Goal: Information Seeking & Learning: Learn about a topic

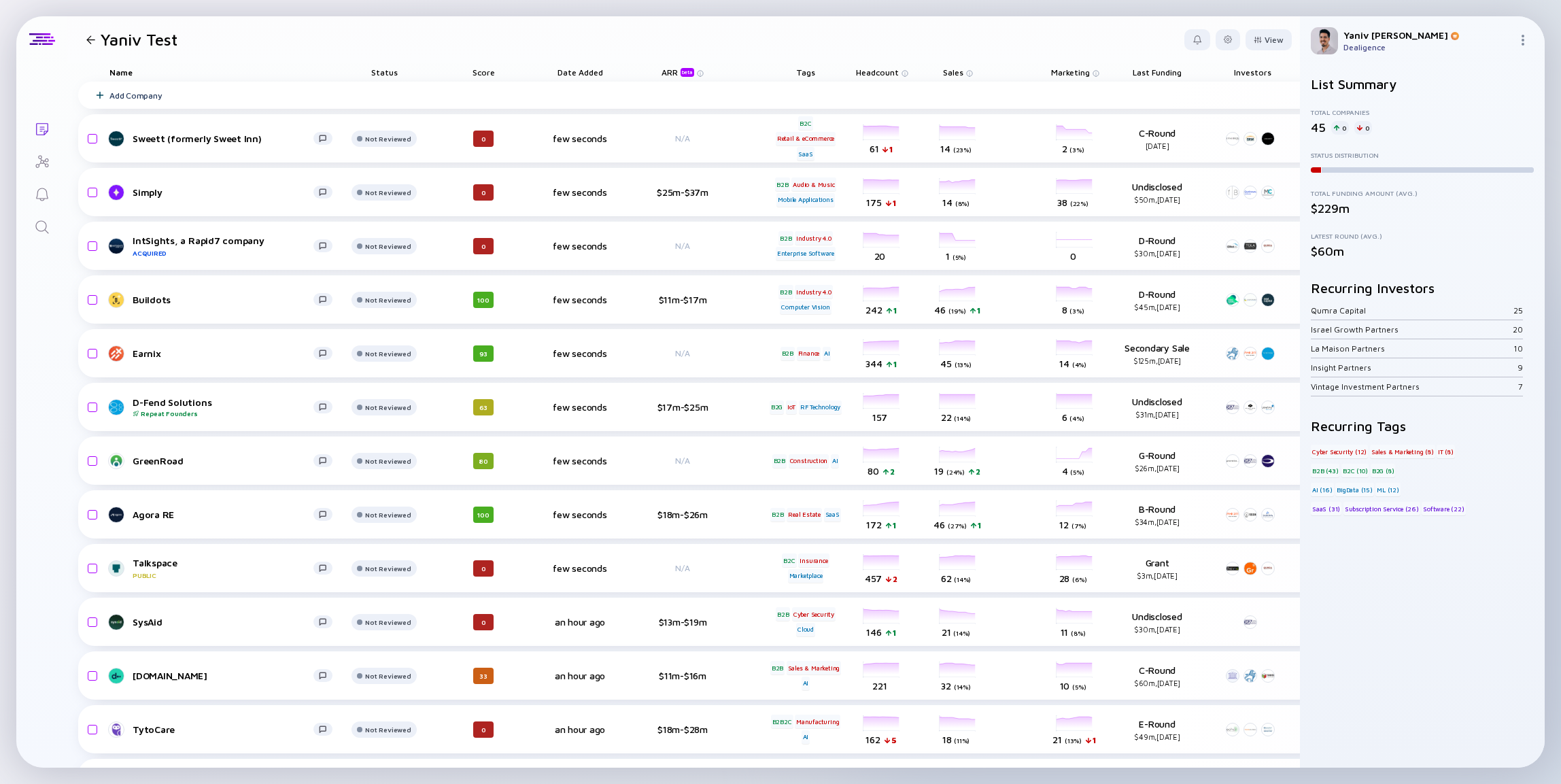
click at [93, 41] on div at bounding box center [91, 40] width 9 height 9
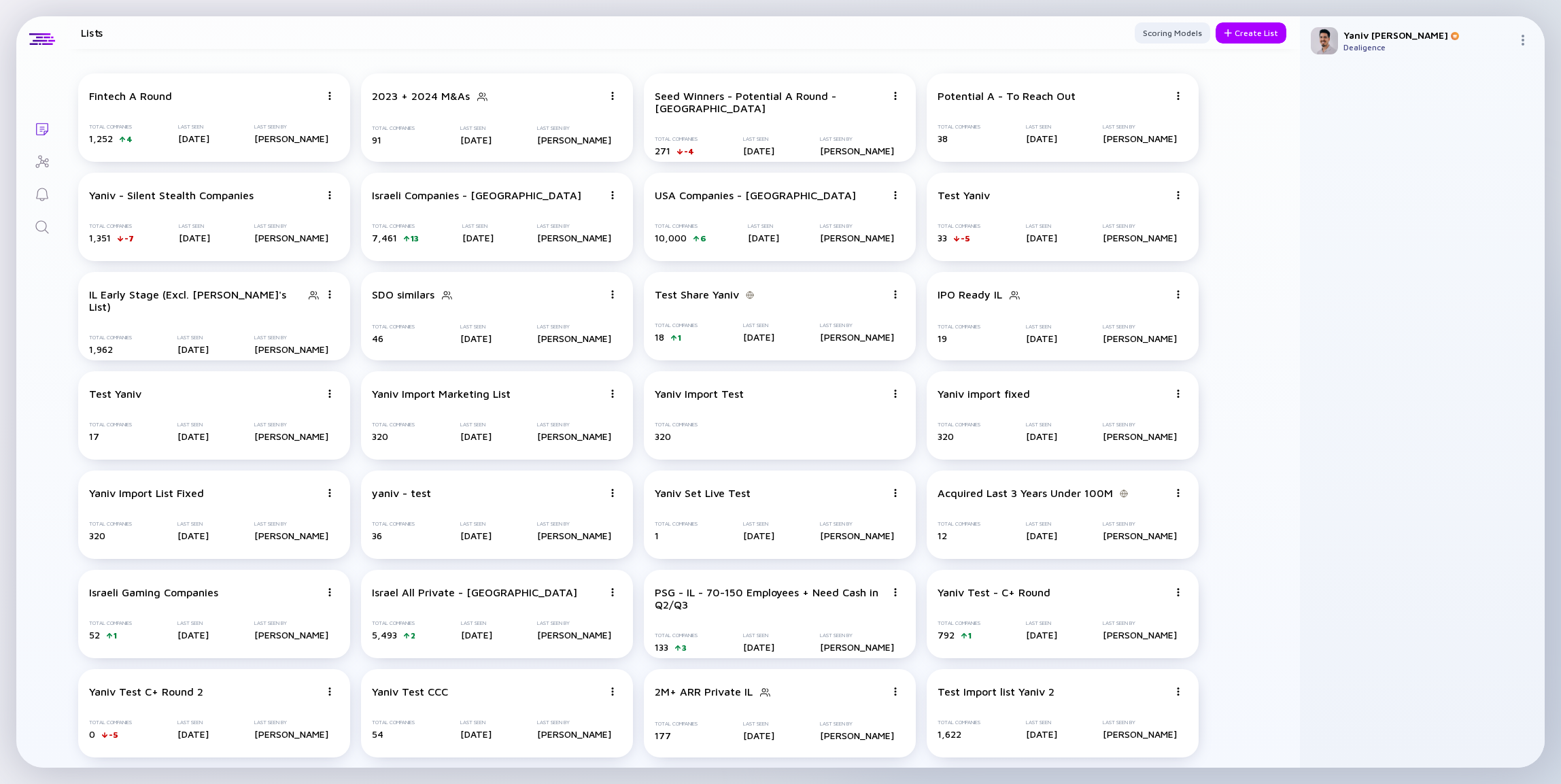
scroll to position [199, 0]
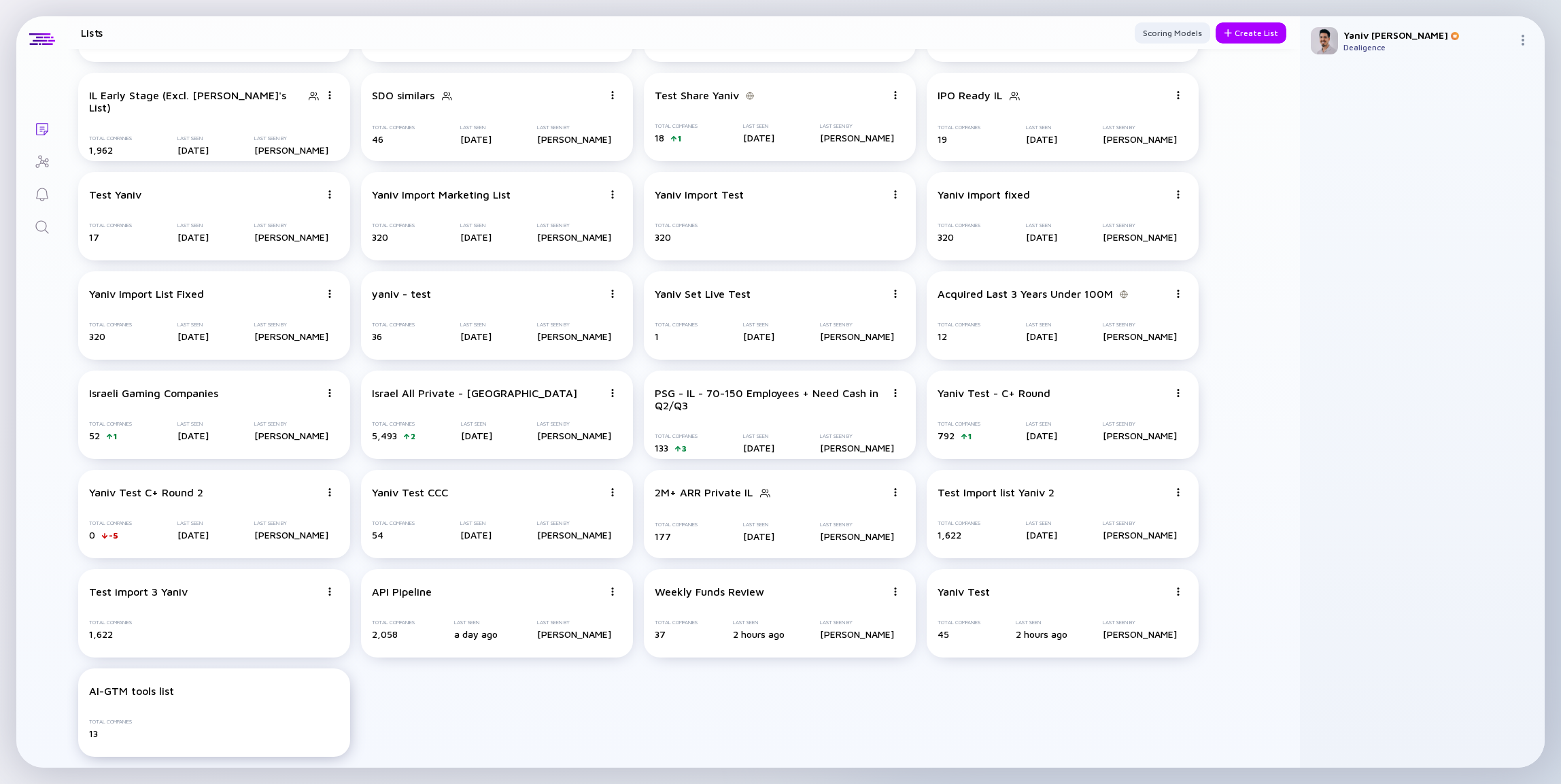
click at [260, 723] on div "Total Companies 13" at bounding box center [214, 729] width 250 height 20
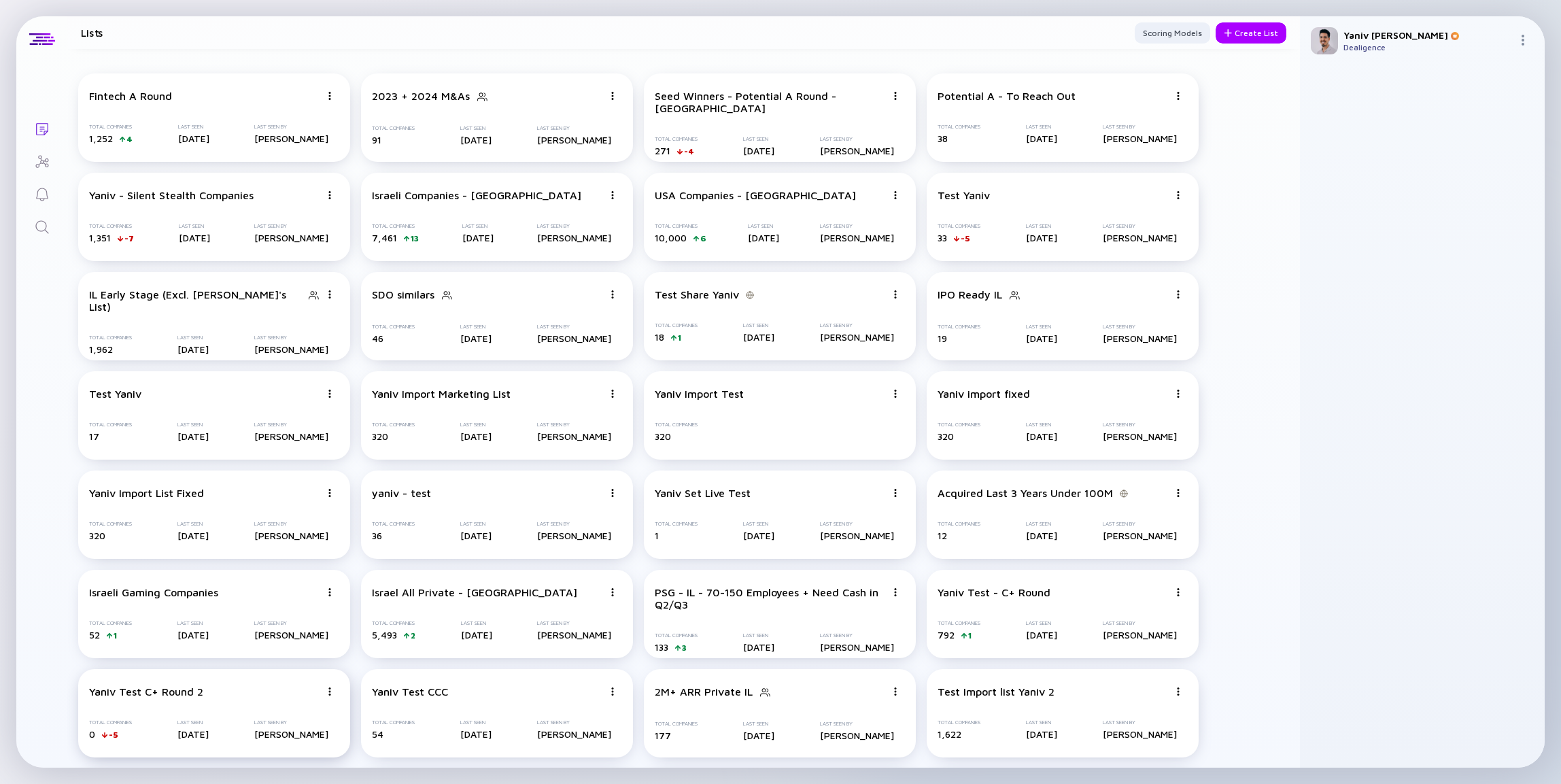
scroll to position [199, 0]
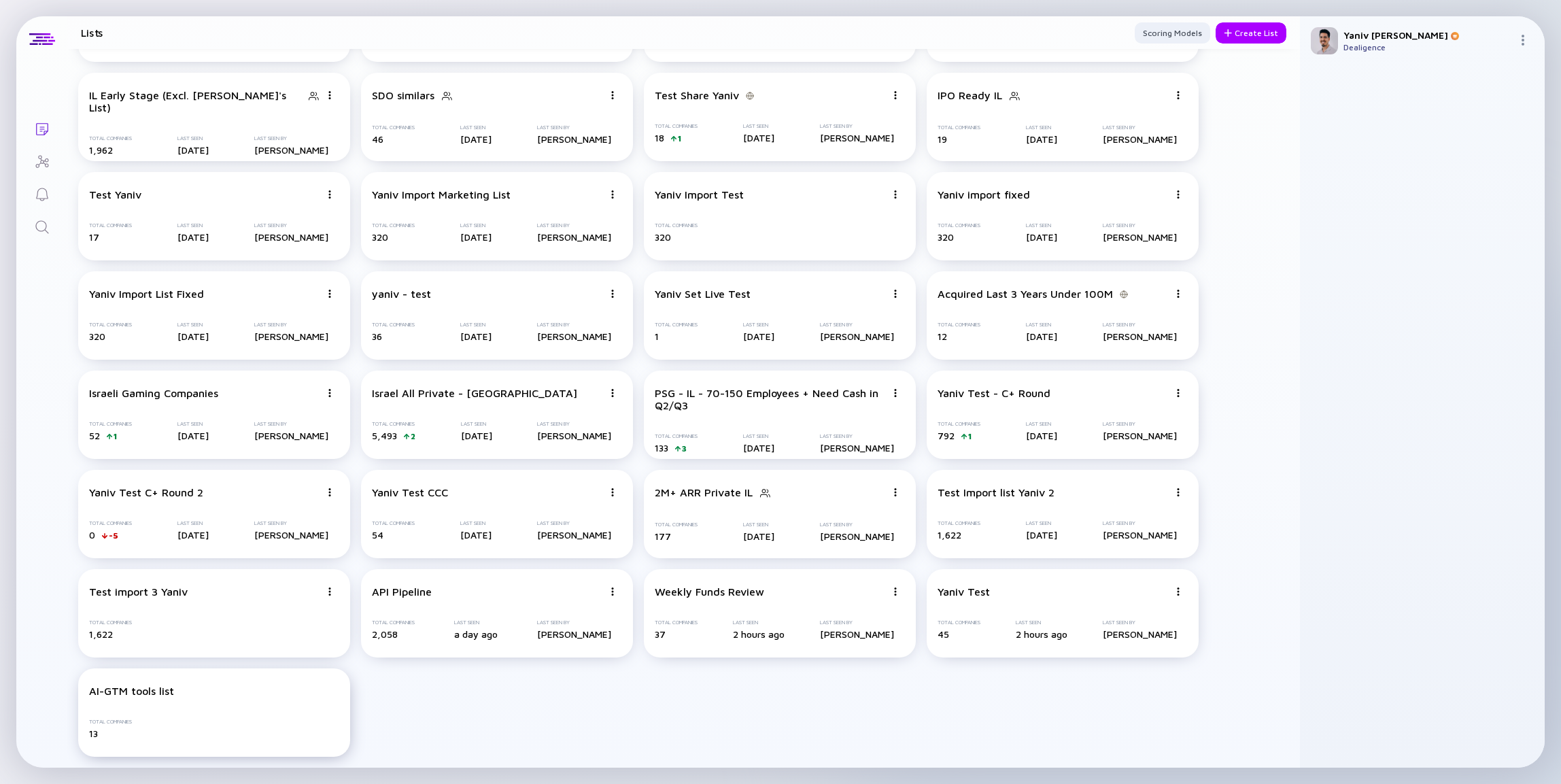
click at [257, 696] on div "AI-GTM tools list" at bounding box center [214, 691] width 250 height 12
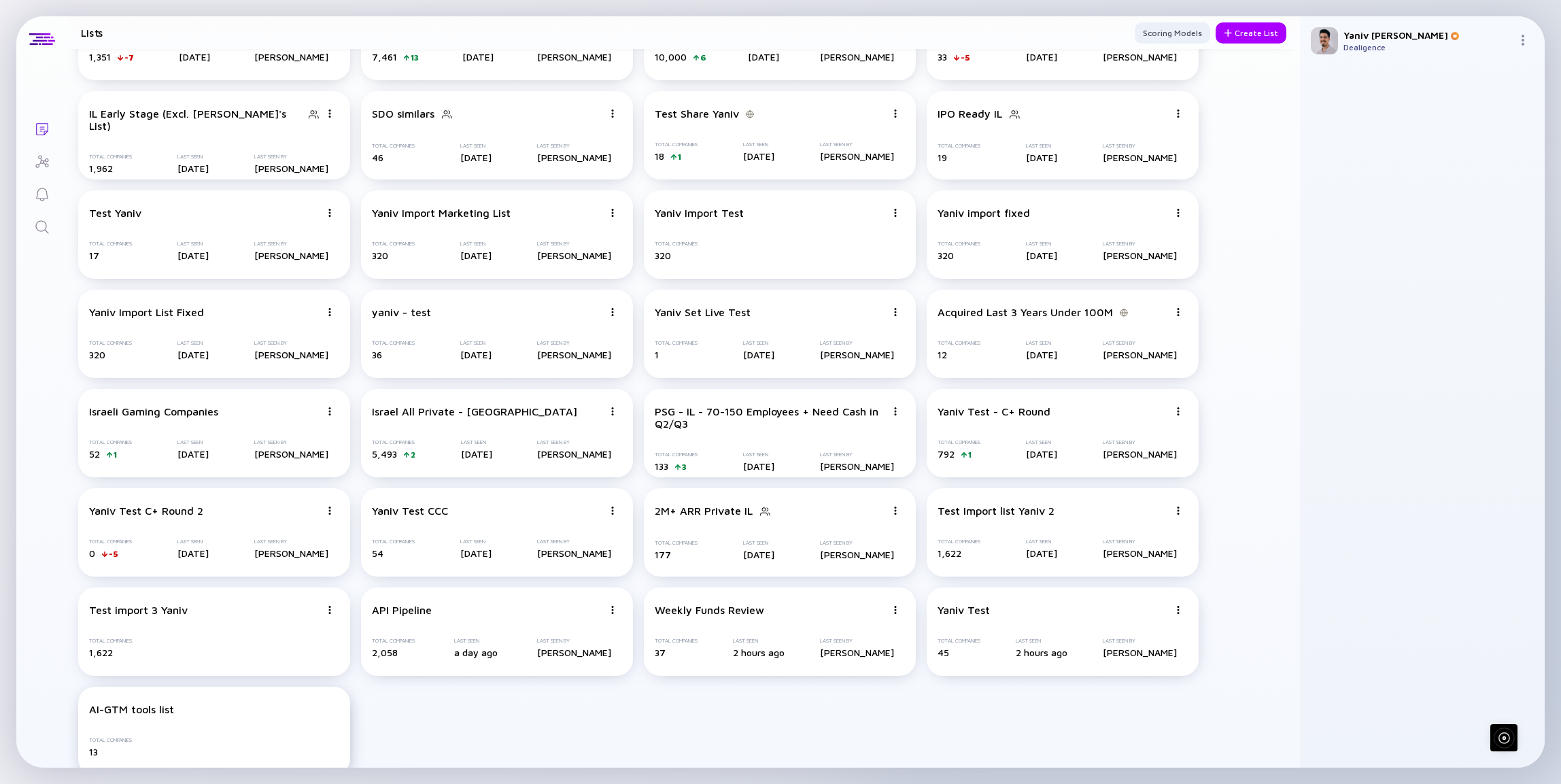
scroll to position [199, 0]
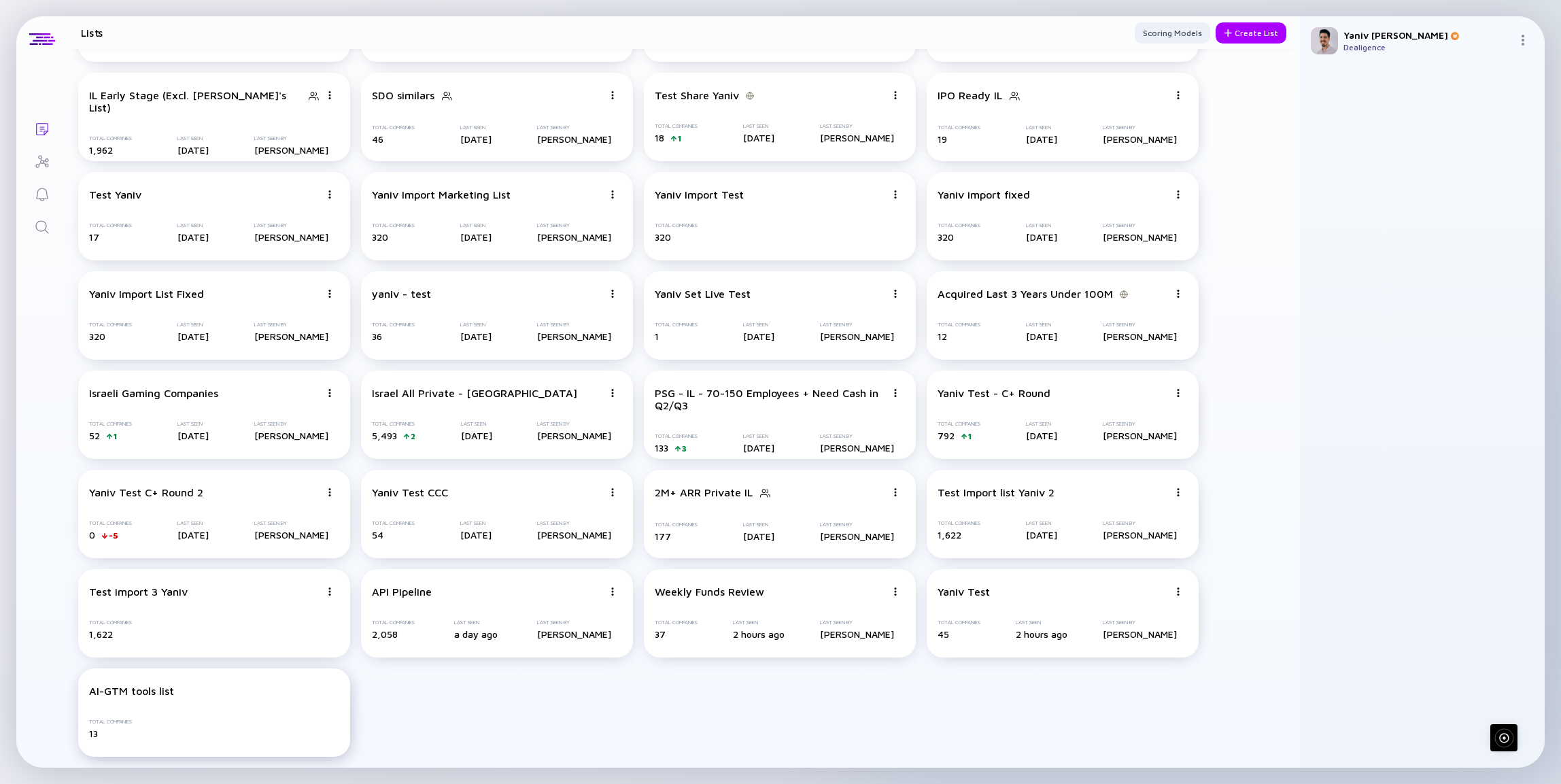
click at [254, 703] on div "AI-GTM tools list Total Companies 13" at bounding box center [214, 712] width 272 height 88
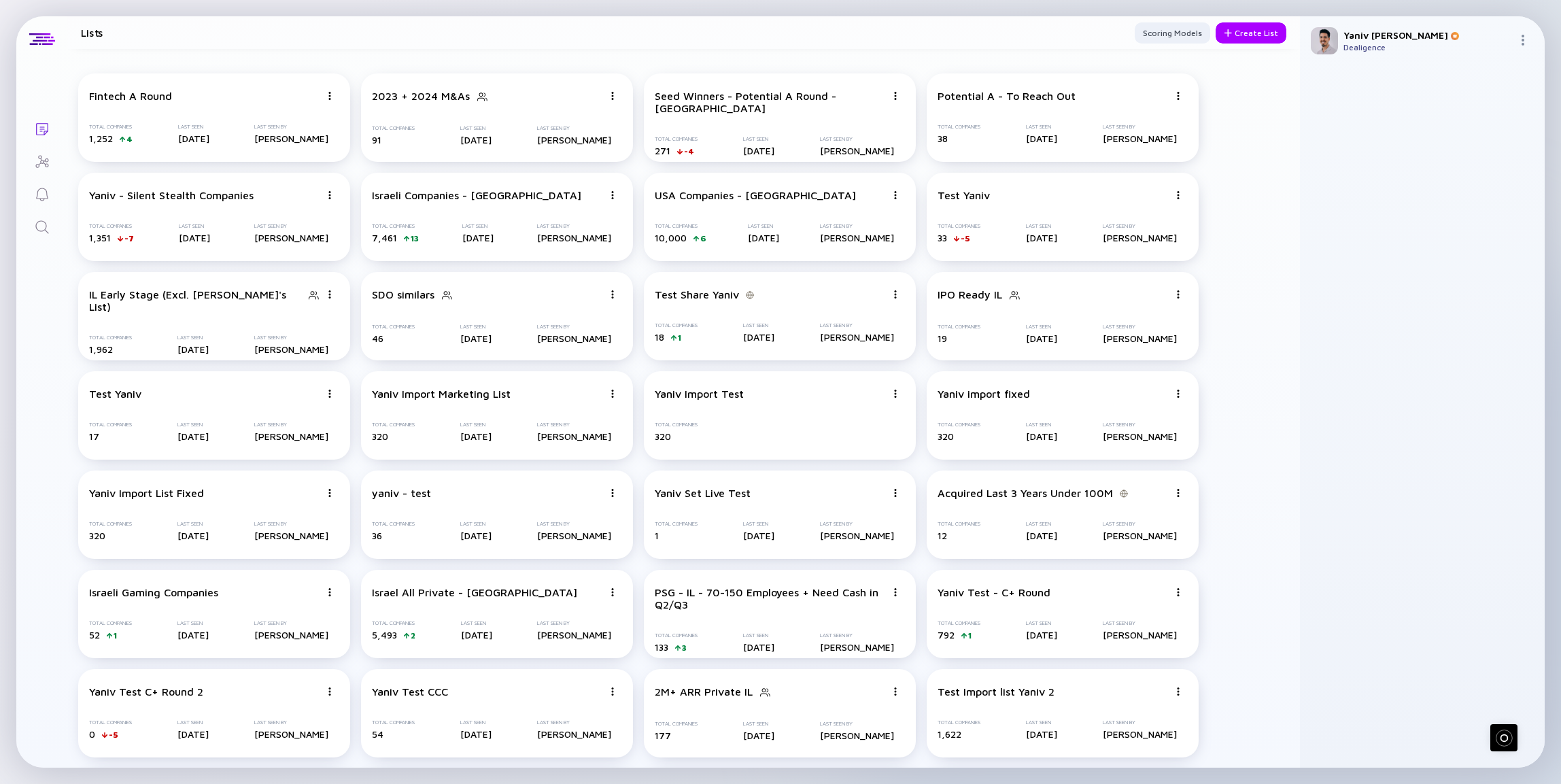
scroll to position [199, 0]
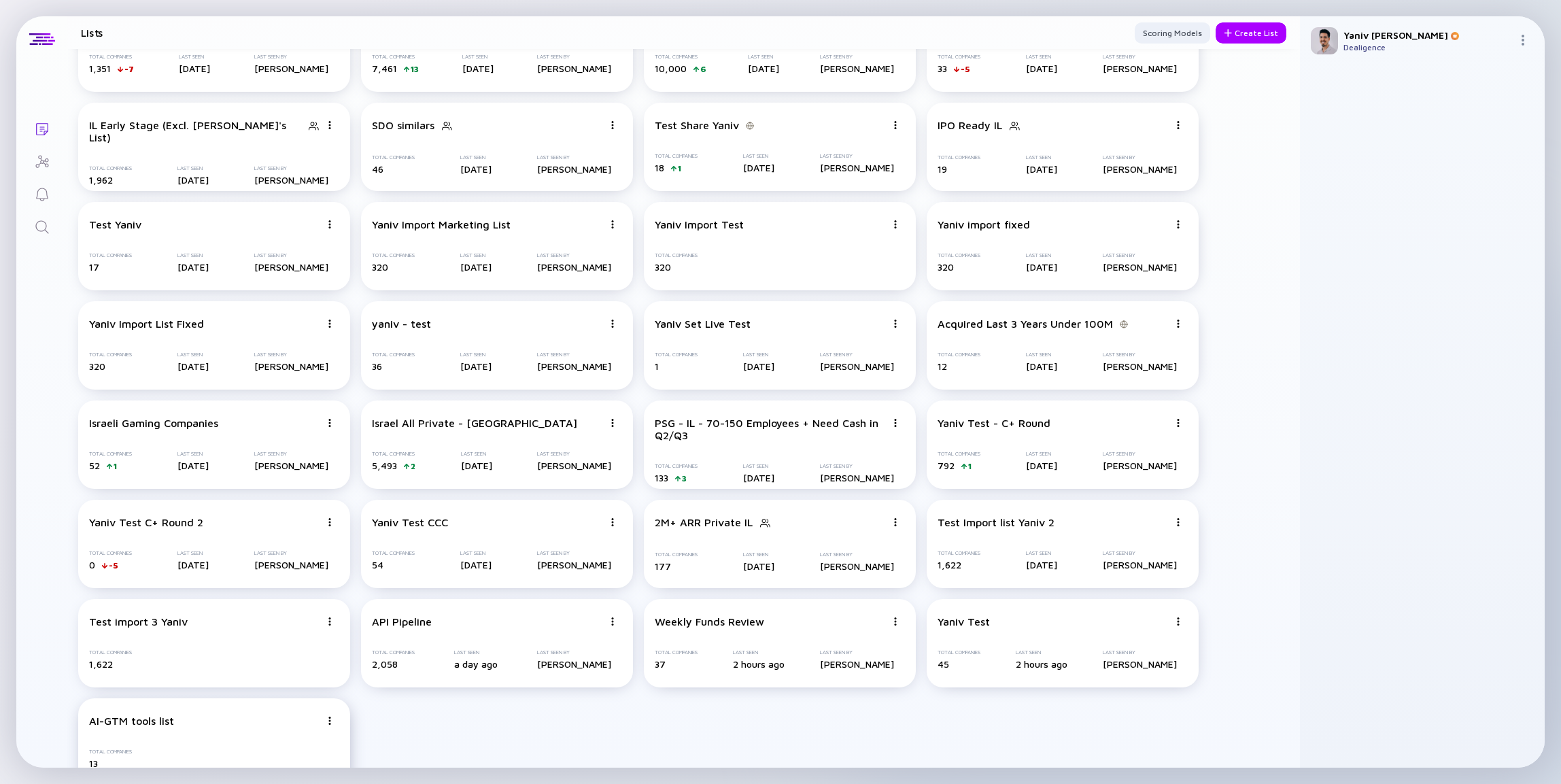
scroll to position [199, 0]
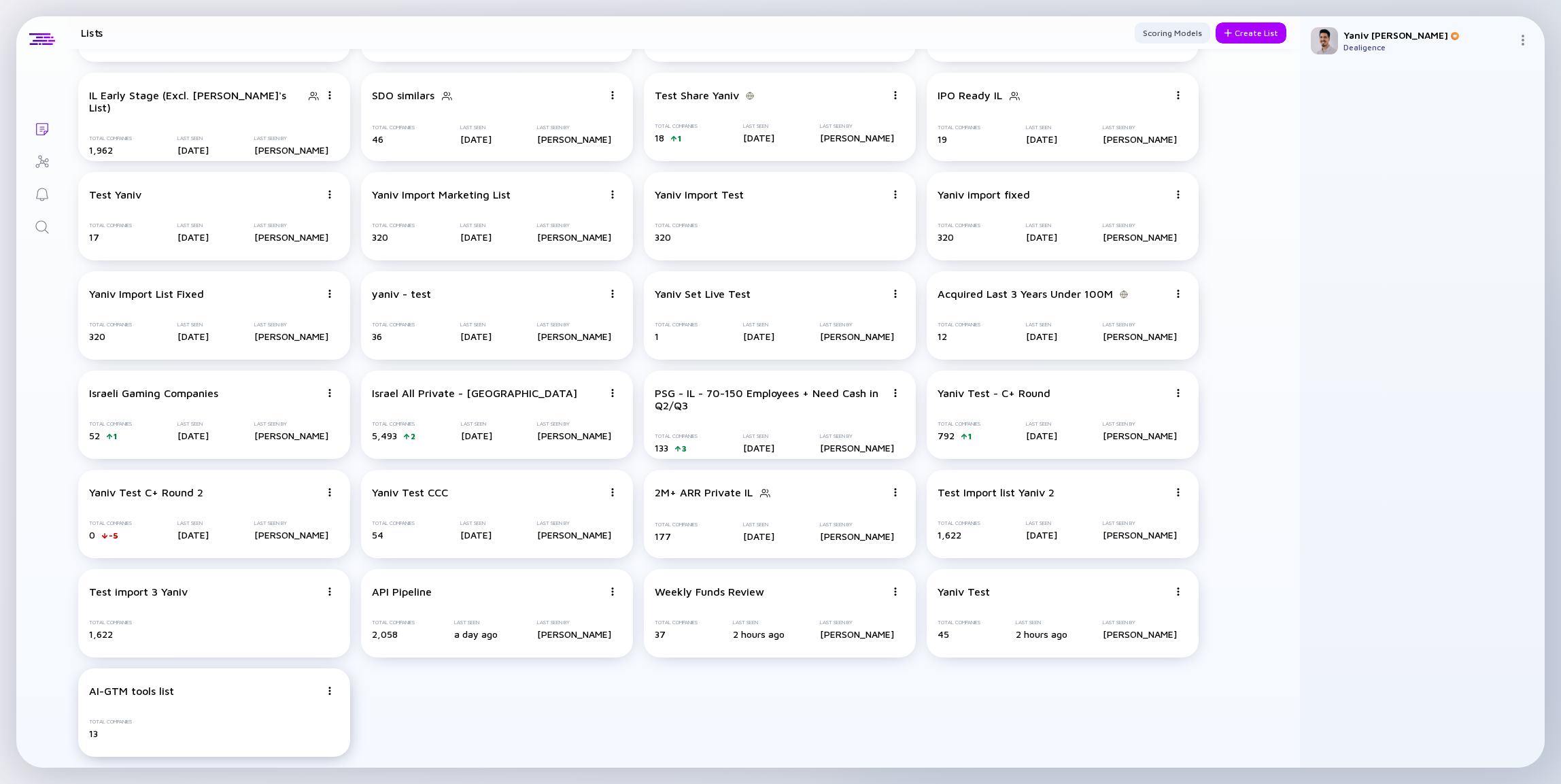
click at [258, 697] on div "AI-GTM tools list" at bounding box center [204, 691] width 231 height 12
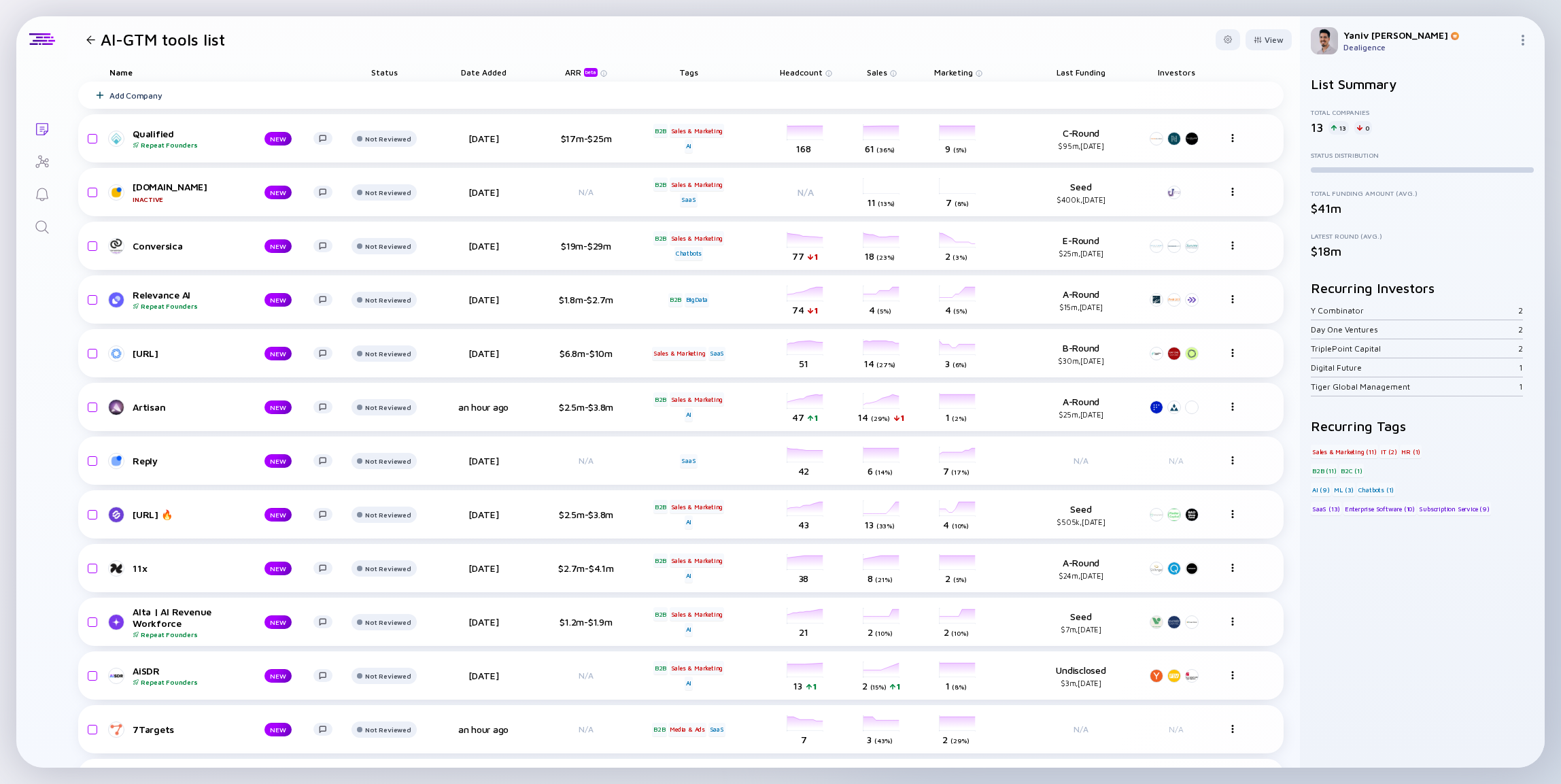
click at [784, 71] on span "Headcount" at bounding box center [801, 72] width 43 height 10
click at [907, 93] on div "( Descending )" at bounding box center [892, 93] width 41 height 8
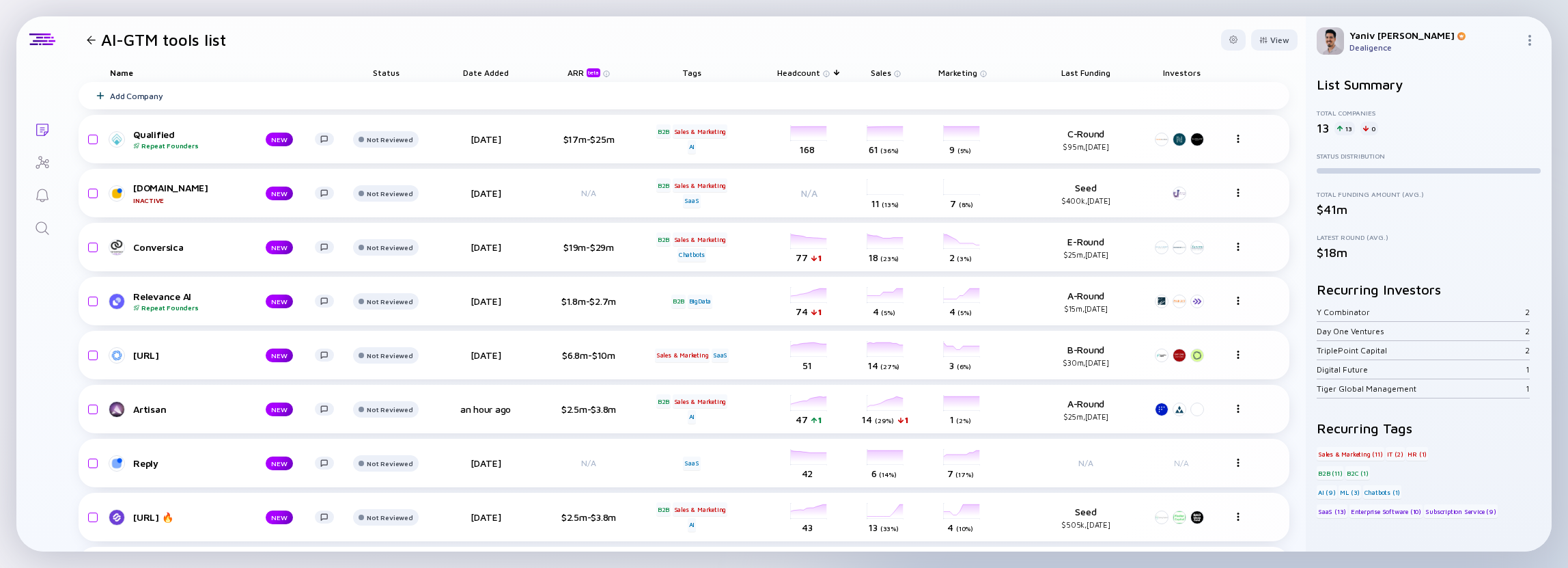
click at [821, 71] on div "Headcount" at bounding box center [809, 72] width 76 height 19
click at [803, 76] on span "Headcount" at bounding box center [799, 73] width 43 height 10
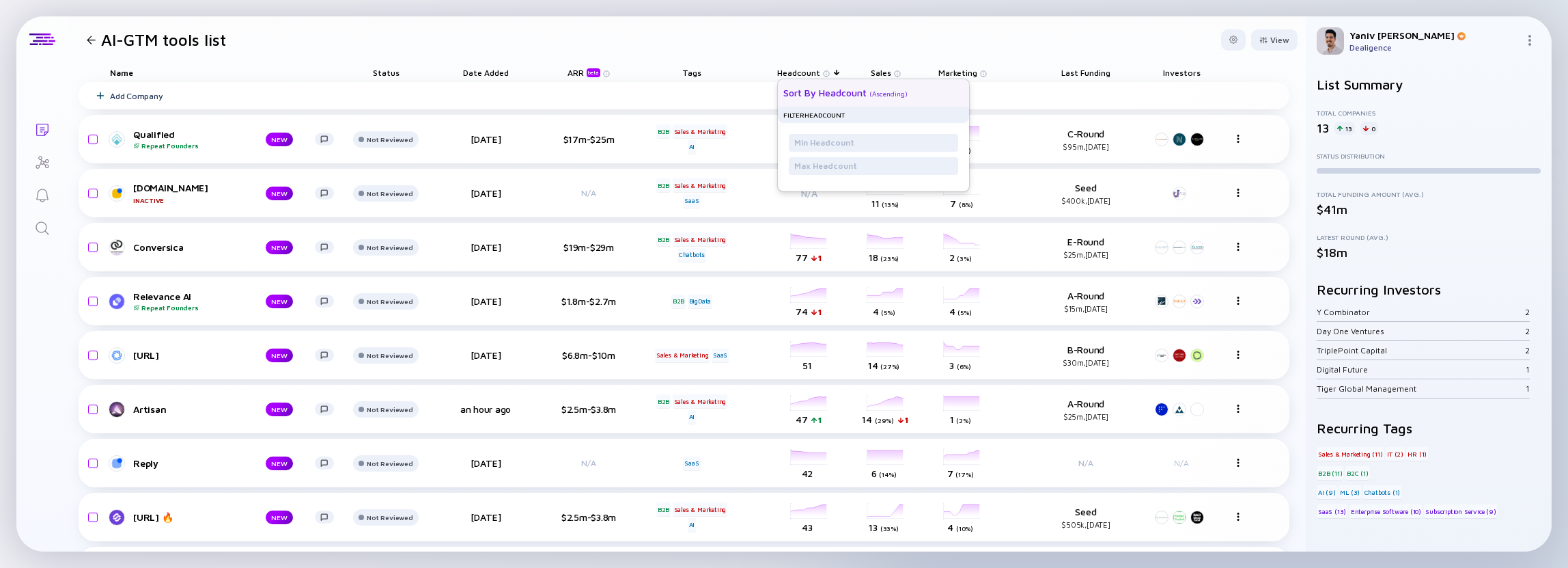
click at [872, 94] on div "( Ascending )" at bounding box center [888, 93] width 39 height 8
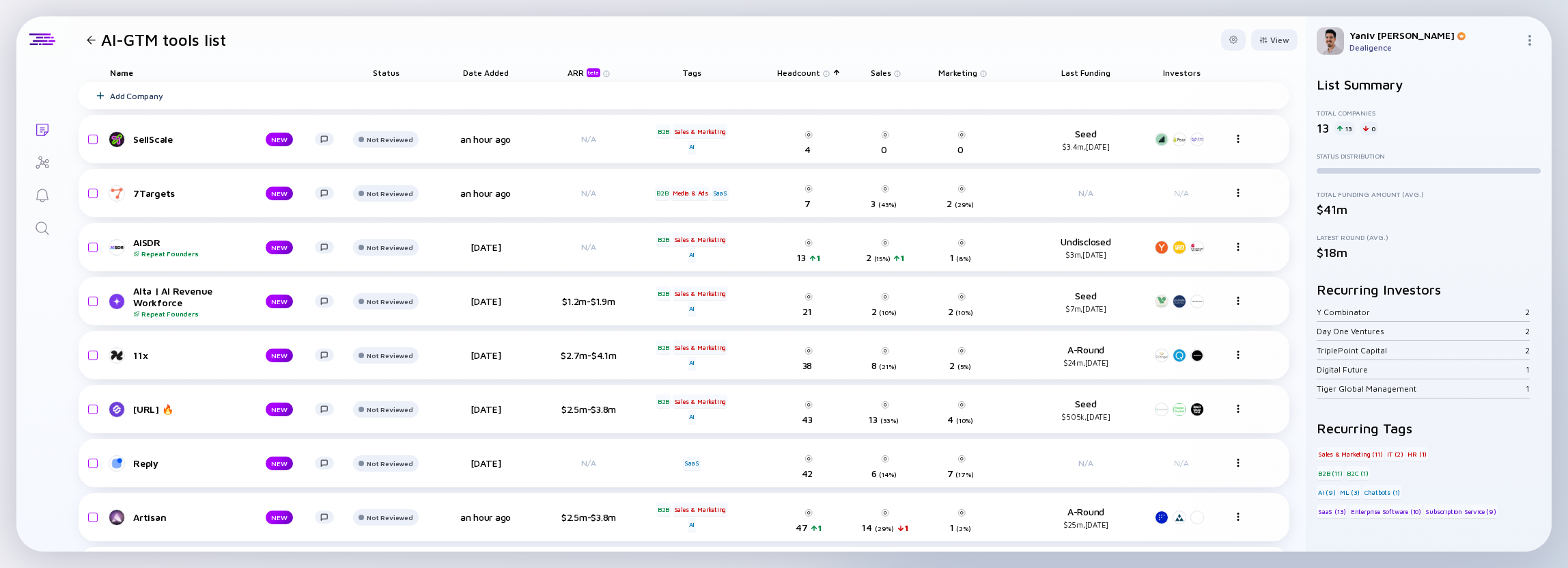
click at [807, 74] on span "Headcount" at bounding box center [799, 73] width 43 height 10
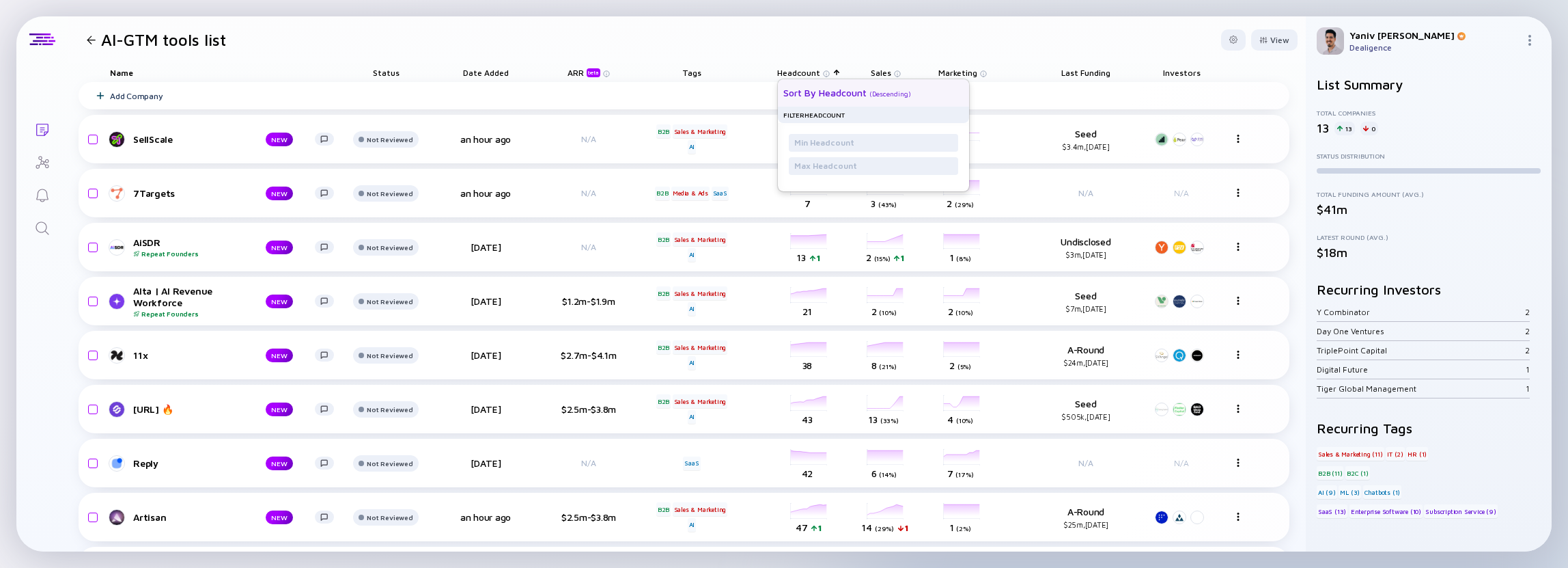
click at [879, 92] on div "( Descending )" at bounding box center [890, 93] width 41 height 8
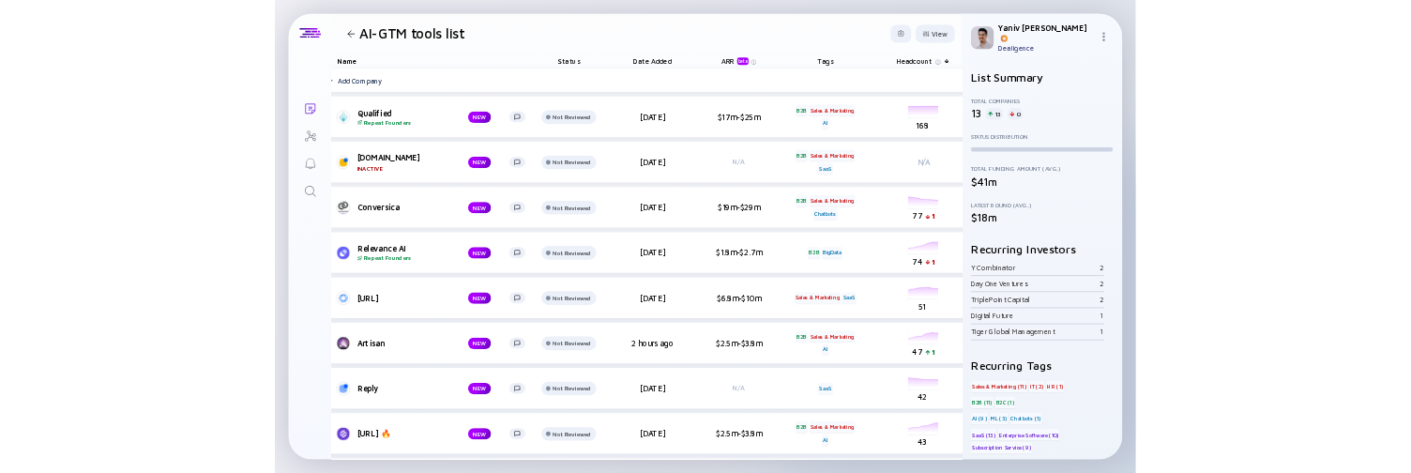
scroll to position [0, 56]
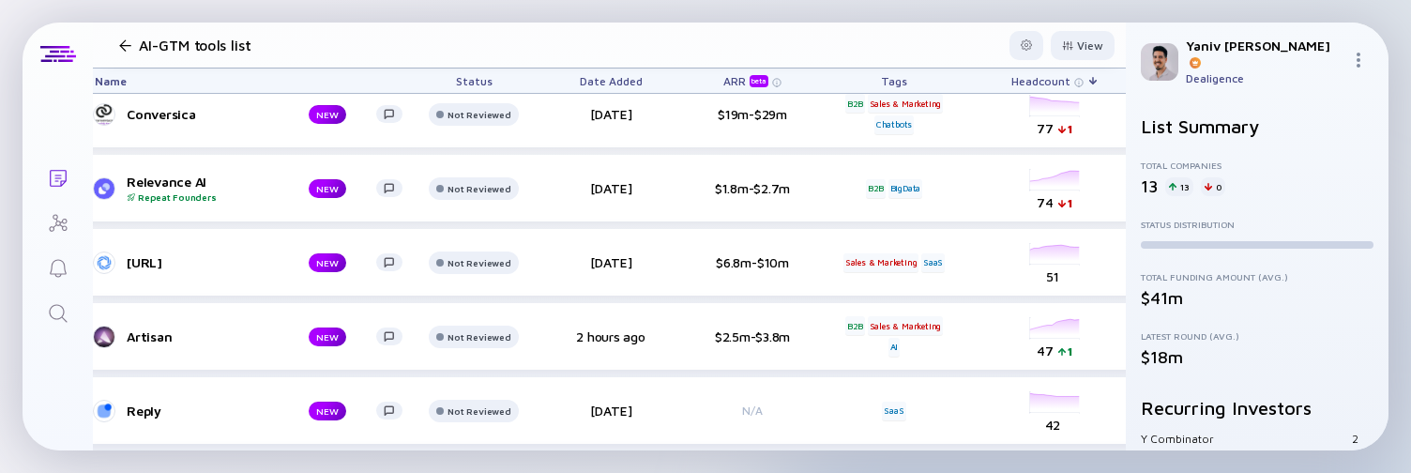
scroll to position [225, 44]
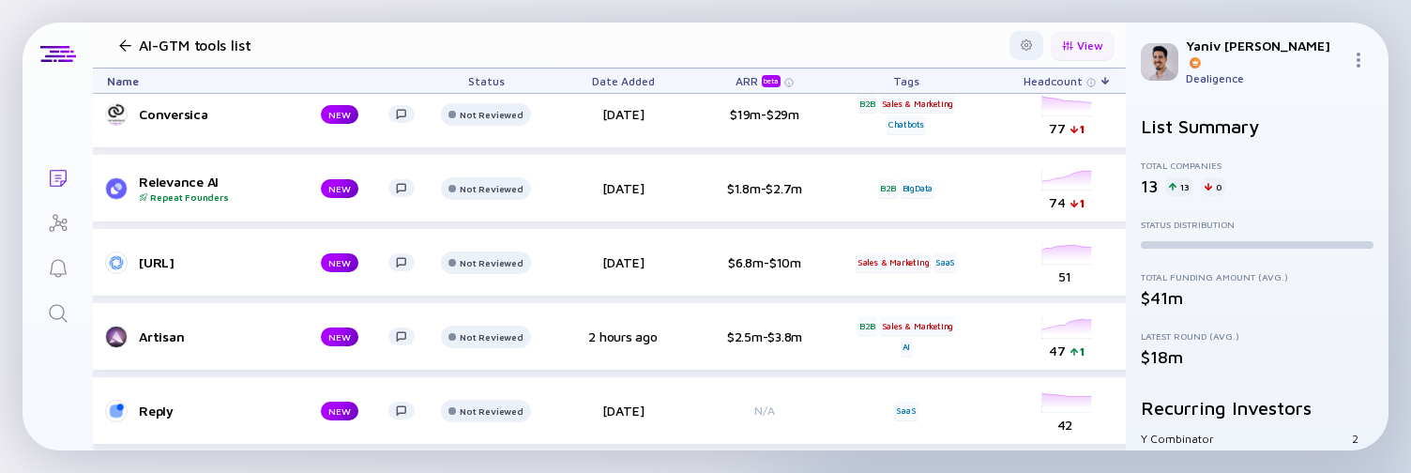
click at [1076, 54] on div "View" at bounding box center [1083, 45] width 64 height 29
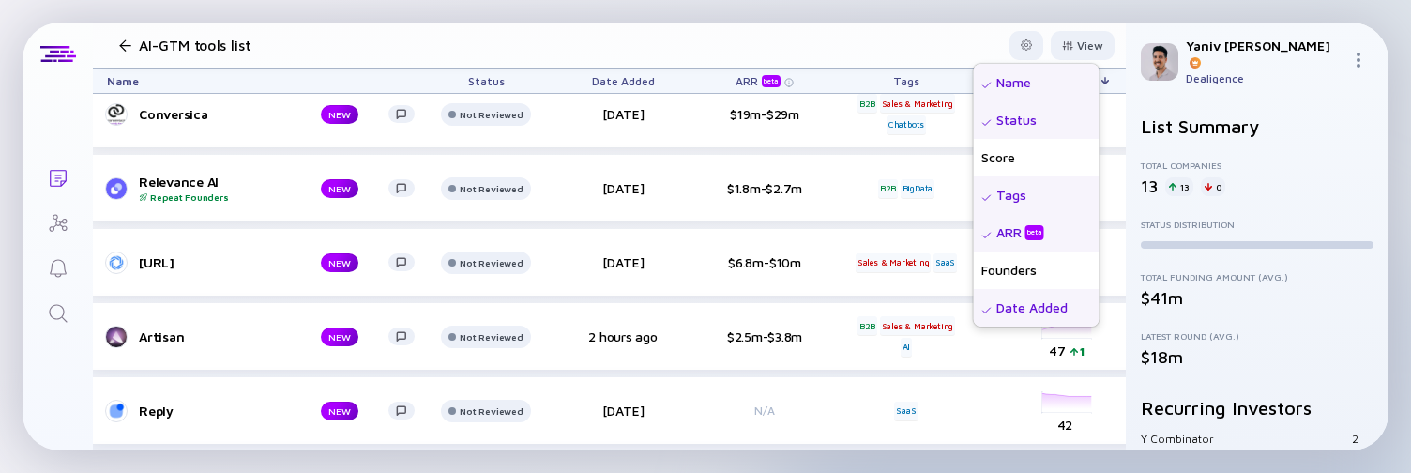
click at [1017, 231] on div "ARR beta" at bounding box center [1023, 232] width 52 height 19
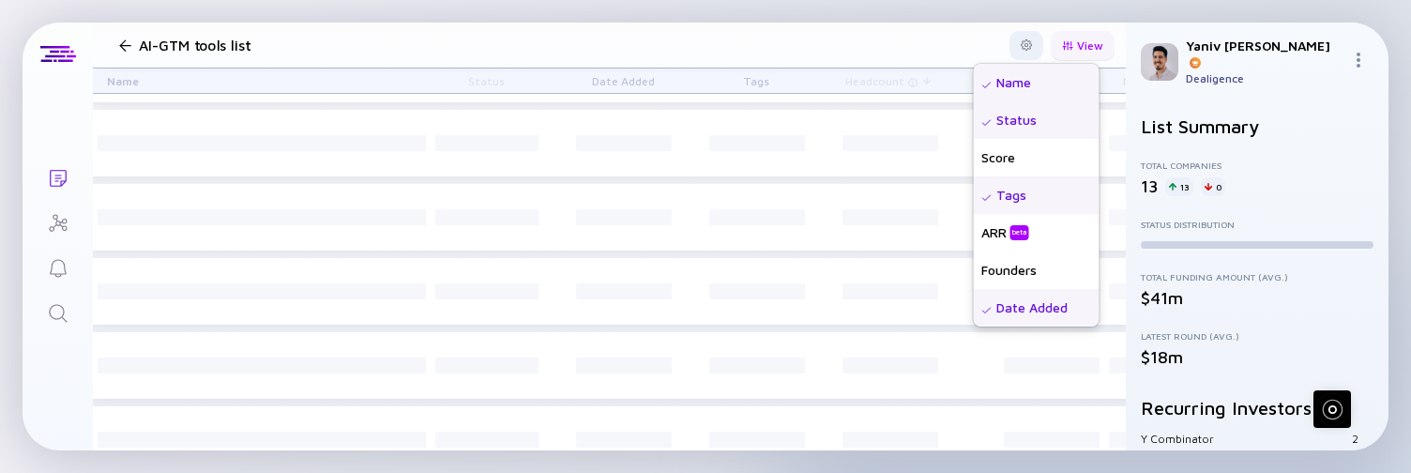
click at [1066, 47] on div "View" at bounding box center [1083, 45] width 64 height 29
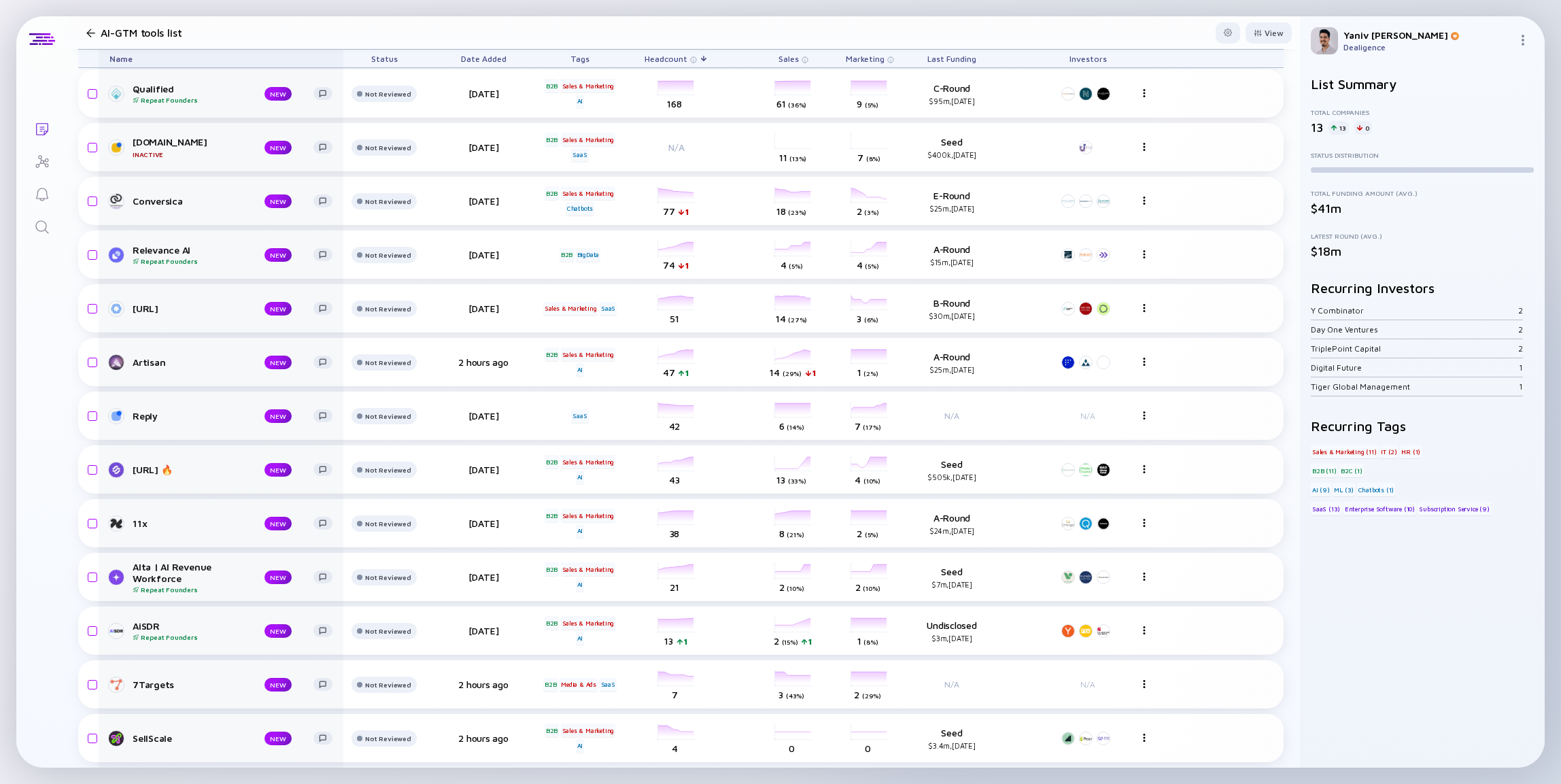
scroll to position [79, 0]
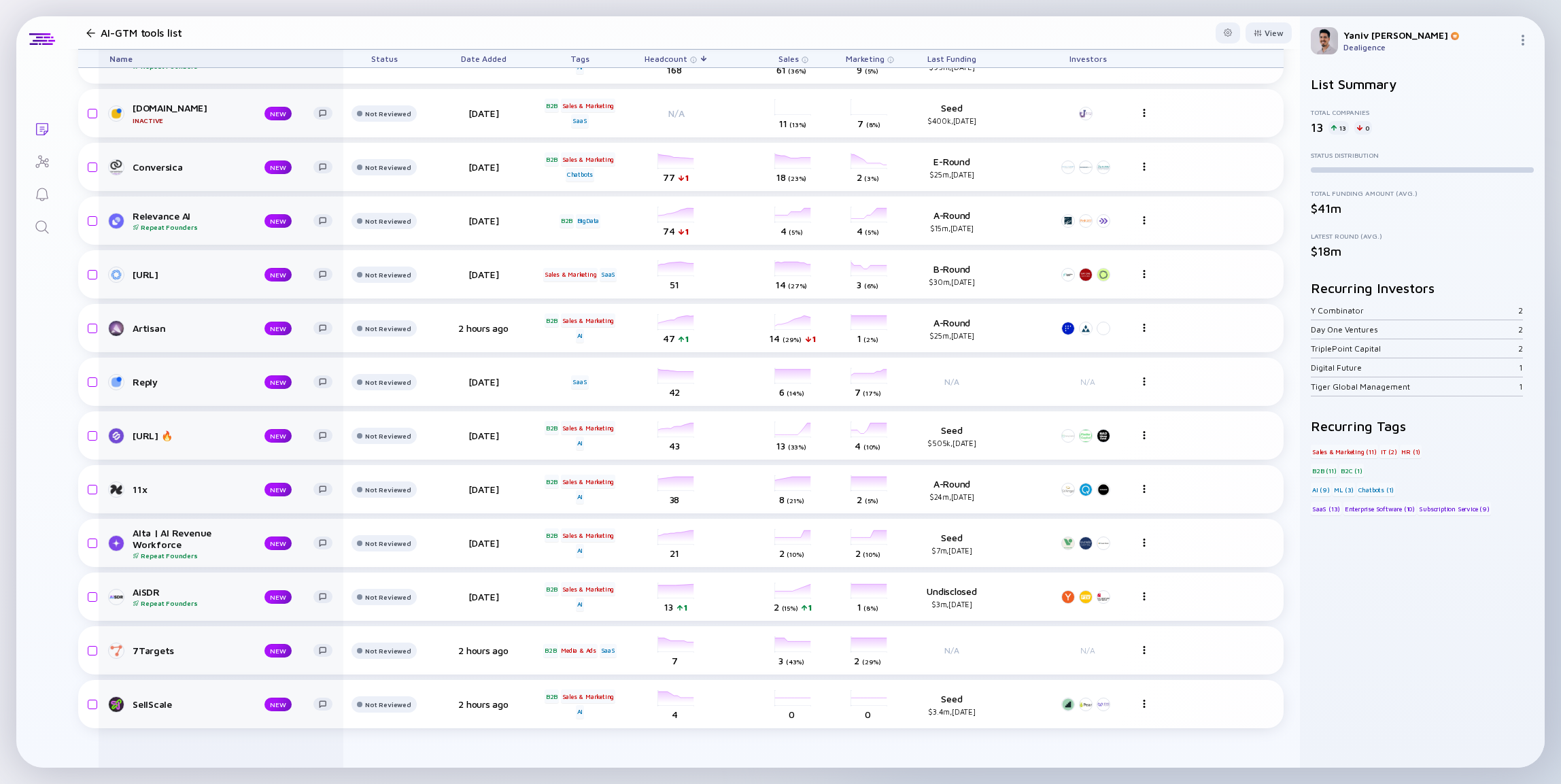
drag, startPoint x: 688, startPoint y: 59, endPoint x: 288, endPoint y: 64, distance: 400.0
click at [288, 64] on div "Name Status Date Added Tags Headcount Sales Marketing Last Funding Investors" at bounding box center [681, 59] width 1206 height 19
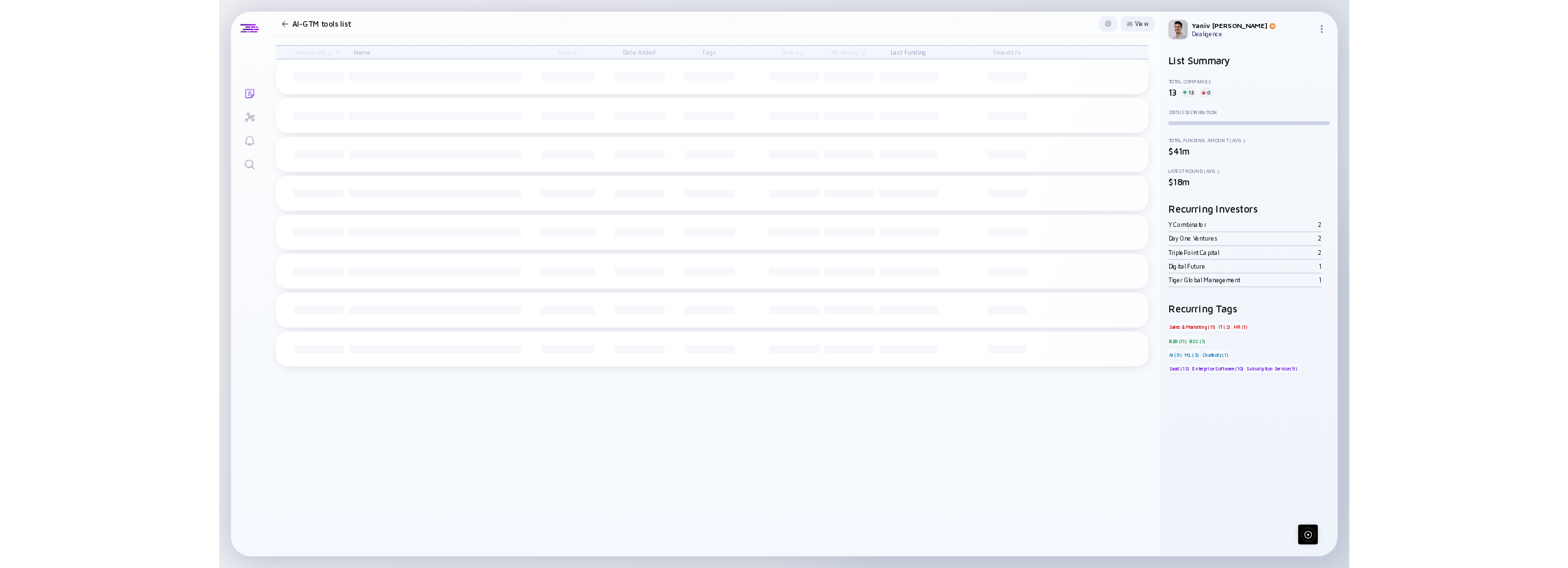
scroll to position [0, 0]
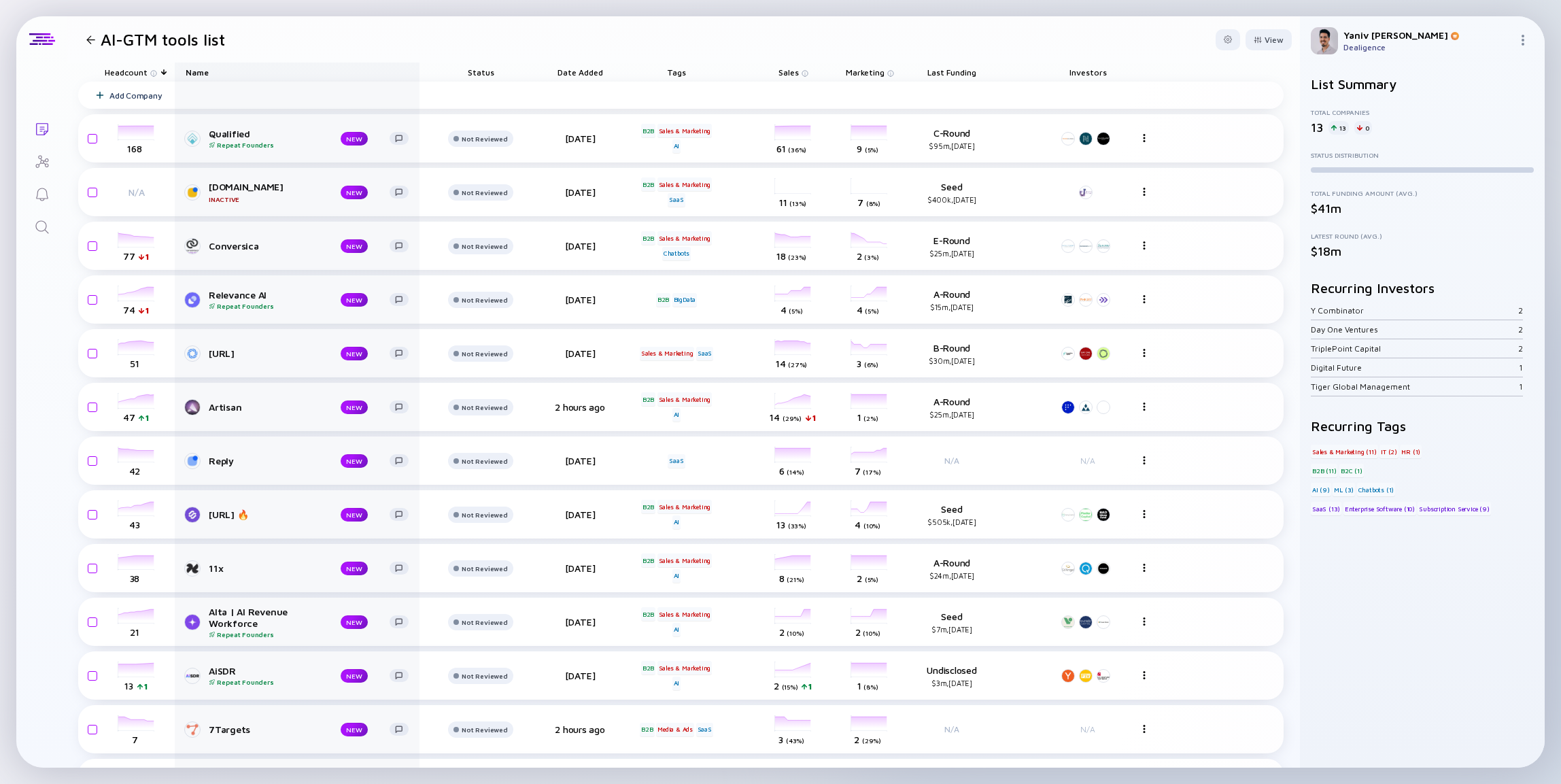
drag, startPoint x: 133, startPoint y: 67, endPoint x: 402, endPoint y: 70, distance: 269.0
click at [402, 70] on div "Headcount Name Status Date Added Tags Sales Marketing Last Funding Investors" at bounding box center [681, 72] width 1206 height 19
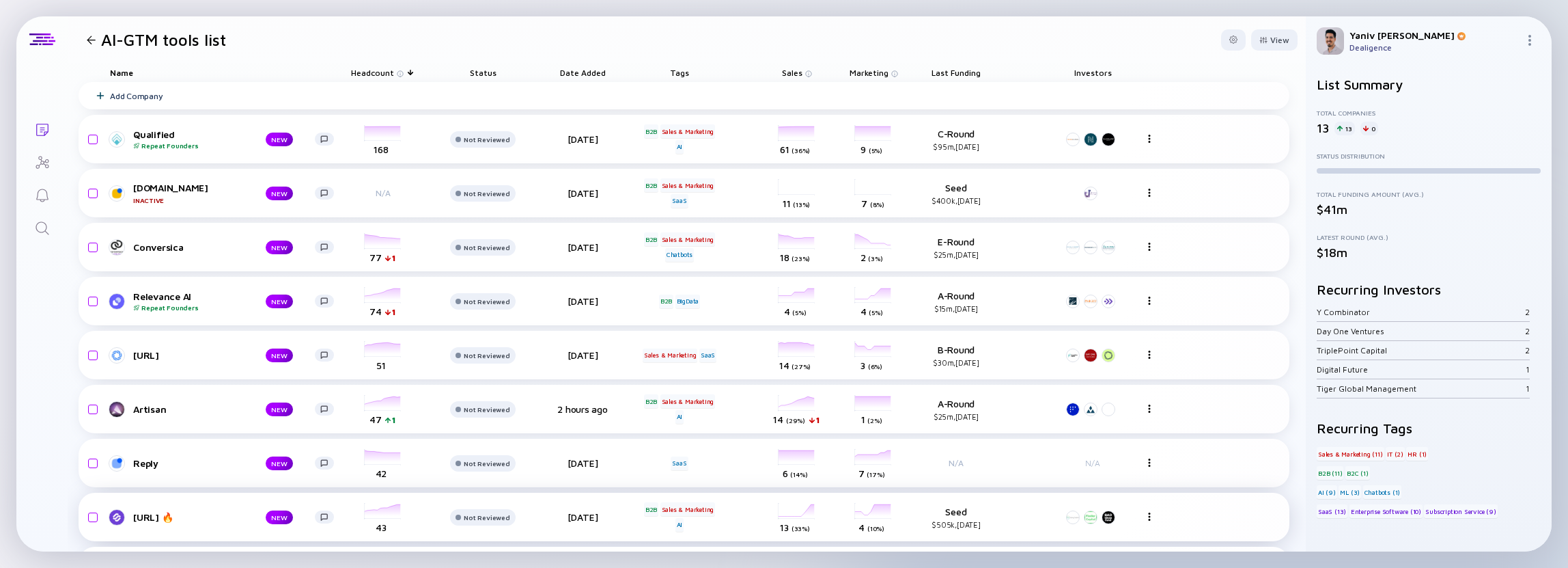
click at [193, 519] on div "[URL] 🔥" at bounding box center [189, 517] width 111 height 12
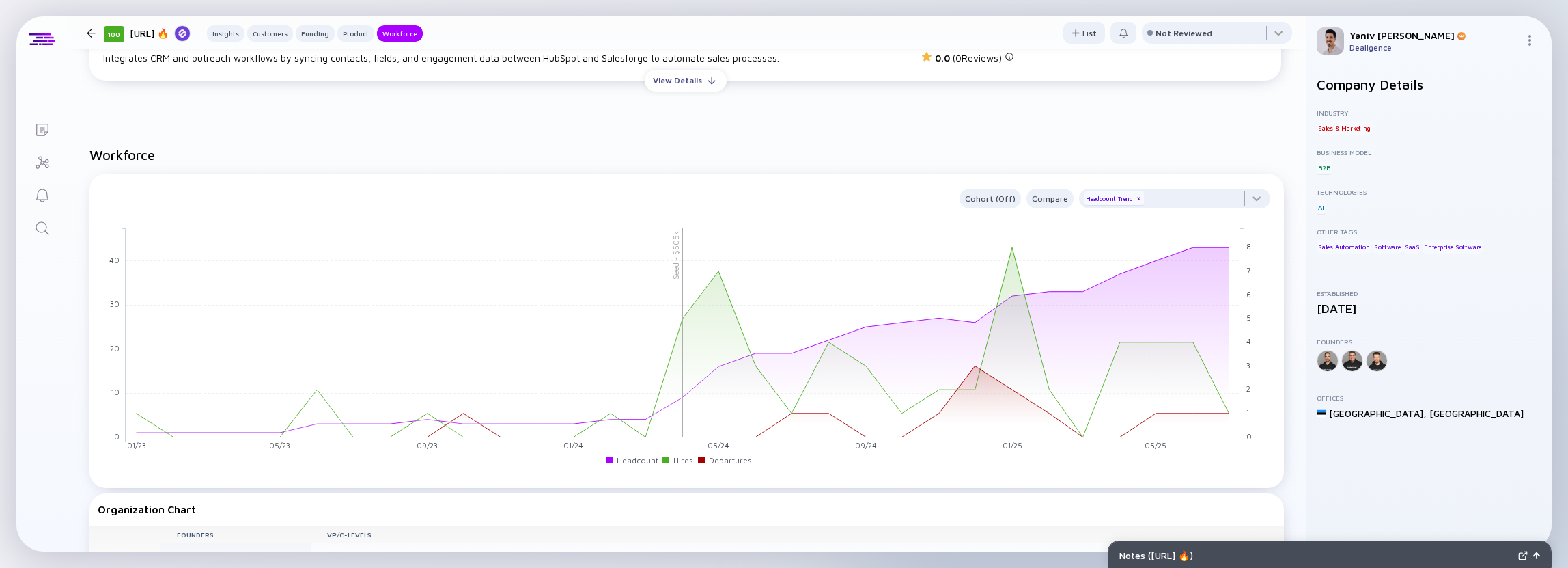
scroll to position [1230, 0]
